Goal: Task Accomplishment & Management: Use online tool/utility

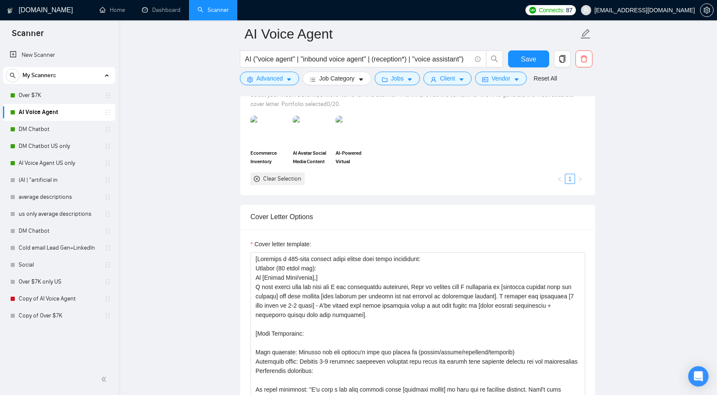
scroll to position [786, 0]
click at [533, 49] on form "AI Voice Agent AI ("voice agent" | "inbound voice agent" | (reception*) | "voic…" at bounding box center [418, 54] width 356 height 69
click at [534, 53] on button "Save" at bounding box center [528, 58] width 41 height 17
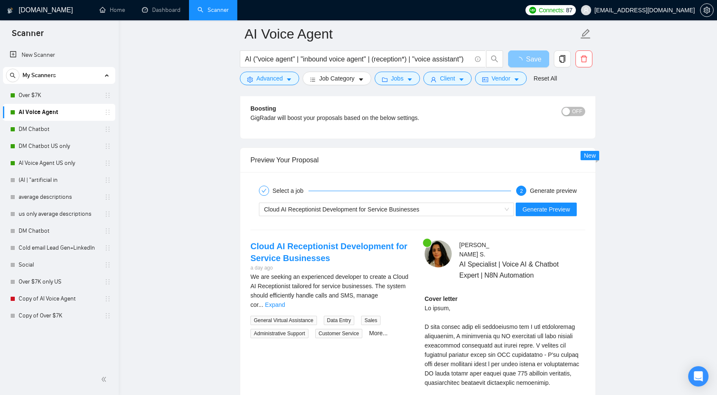
scroll to position [1537, 0]
click at [556, 204] on span "Generate Preview" at bounding box center [545, 208] width 47 height 9
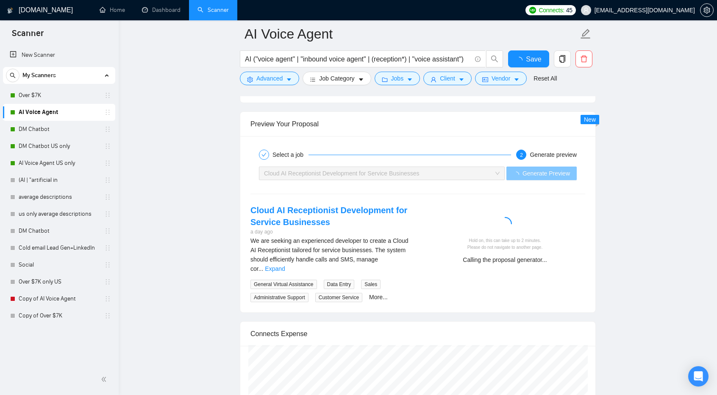
checkbox input "true"
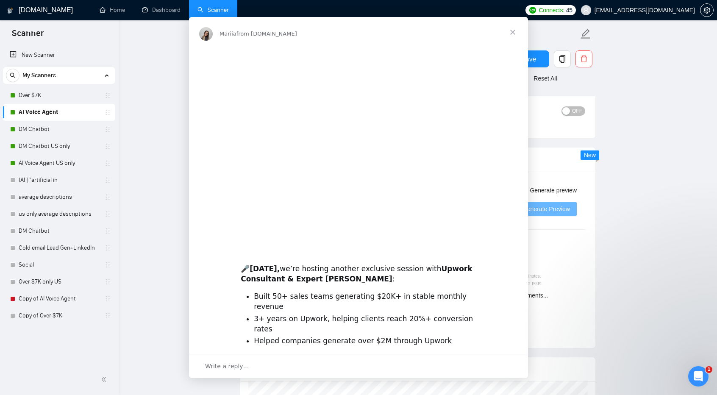
scroll to position [0, 0]
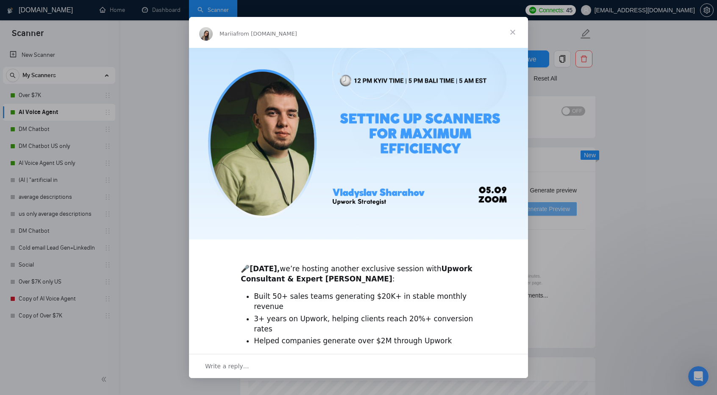
click at [510, 29] on span "Close" at bounding box center [512, 32] width 30 height 30
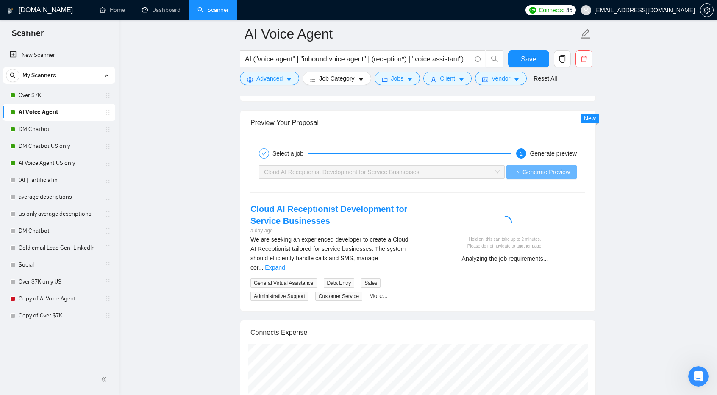
scroll to position [1574, 0]
